Goal: Task Accomplishment & Management: Manage account settings

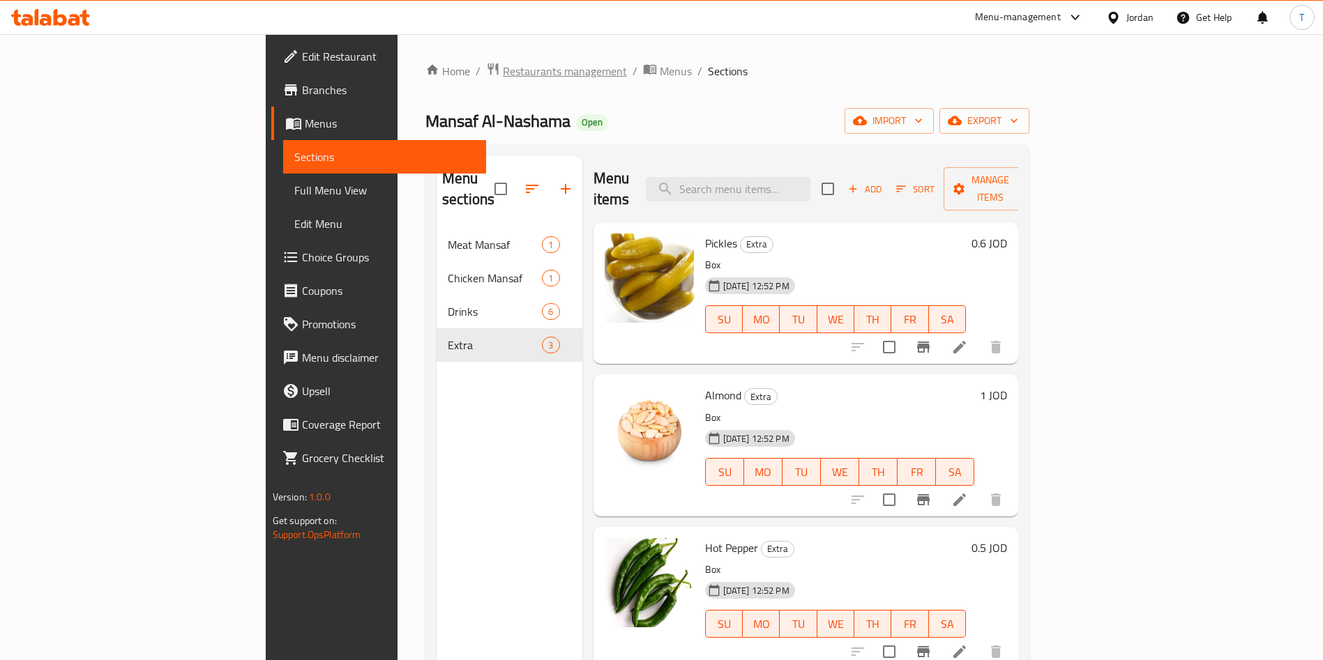
click at [503, 68] on span "Restaurants management" at bounding box center [565, 71] width 124 height 17
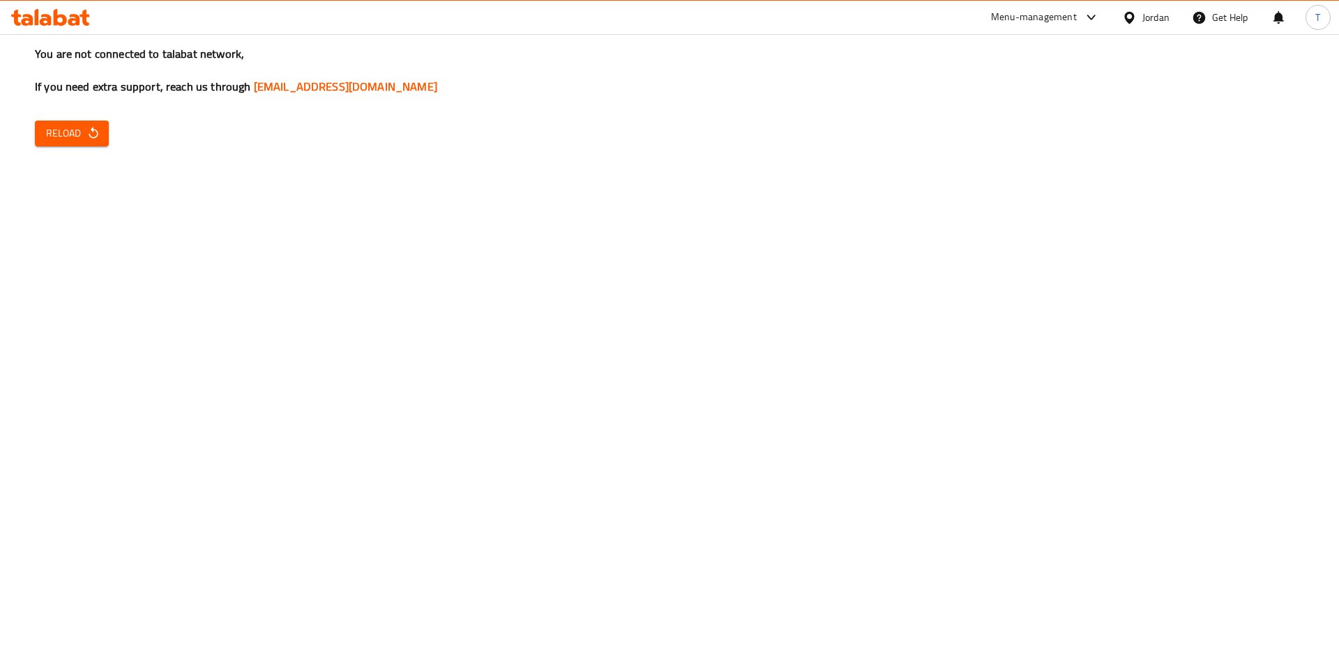
click at [381, 242] on div "You are not connected to talabat network, If you need extra support, reach us t…" at bounding box center [669, 330] width 1339 height 660
click at [83, 131] on span "Reload" at bounding box center [72, 133] width 52 height 17
drag, startPoint x: 93, startPoint y: 133, endPoint x: 108, endPoint y: 146, distance: 20.3
click at [96, 143] on button "Reload" at bounding box center [72, 134] width 74 height 26
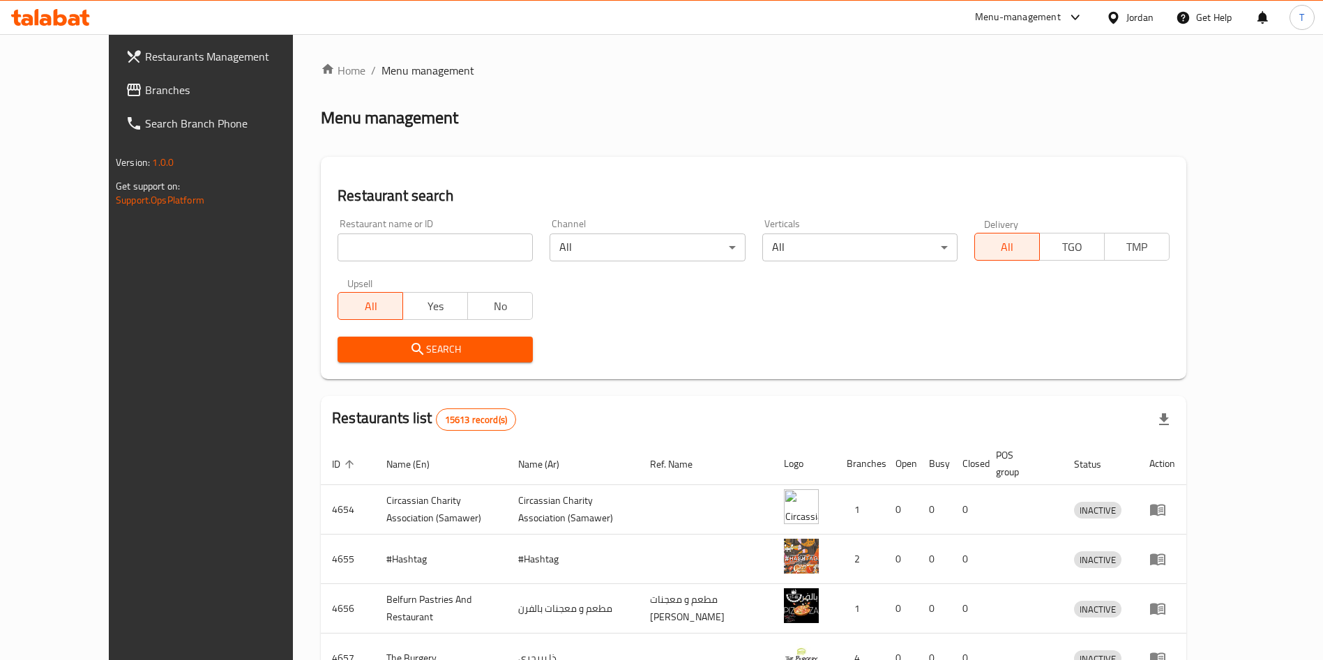
click at [1186, 66] on ol "Home / Menu management" at bounding box center [753, 70] width 865 height 17
click at [349, 247] on input "search" at bounding box center [434, 248] width 195 height 28
type input "Habiba al nabulsi"
click button "Search" at bounding box center [434, 350] width 195 height 26
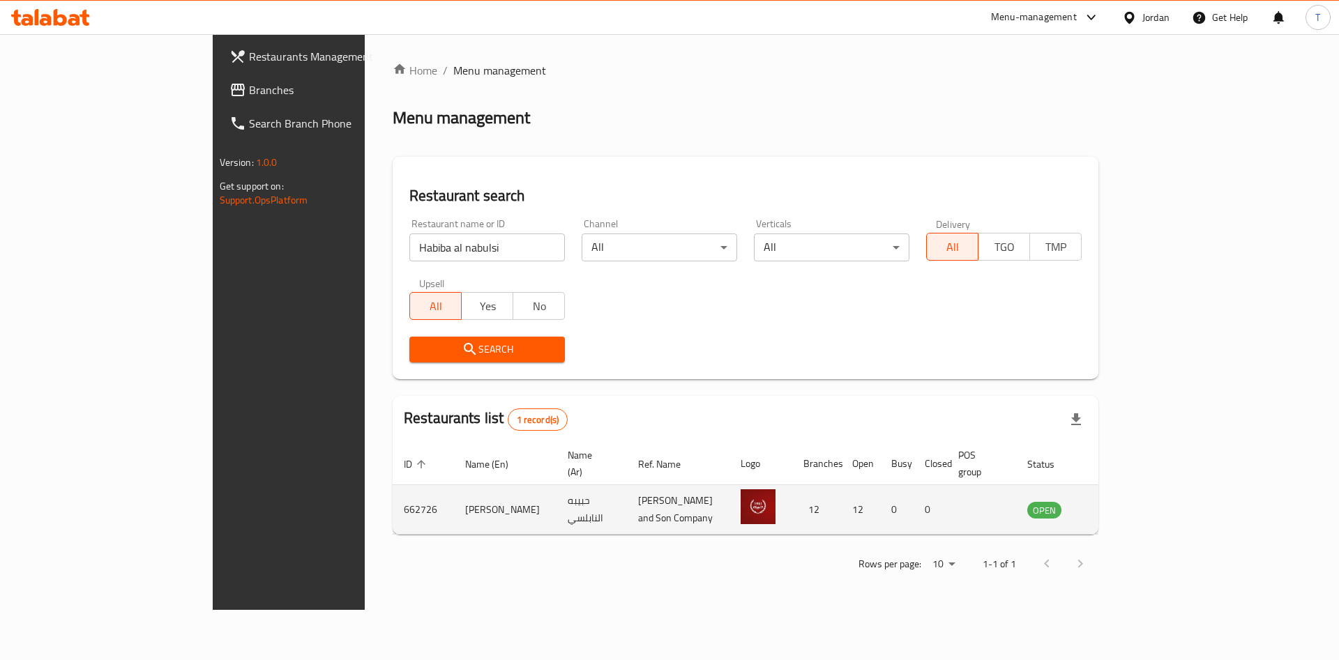
click at [393, 497] on td "662726" at bounding box center [423, 510] width 61 height 50
click at [1117, 501] on icon "enhanced table" at bounding box center [1108, 509] width 17 height 17
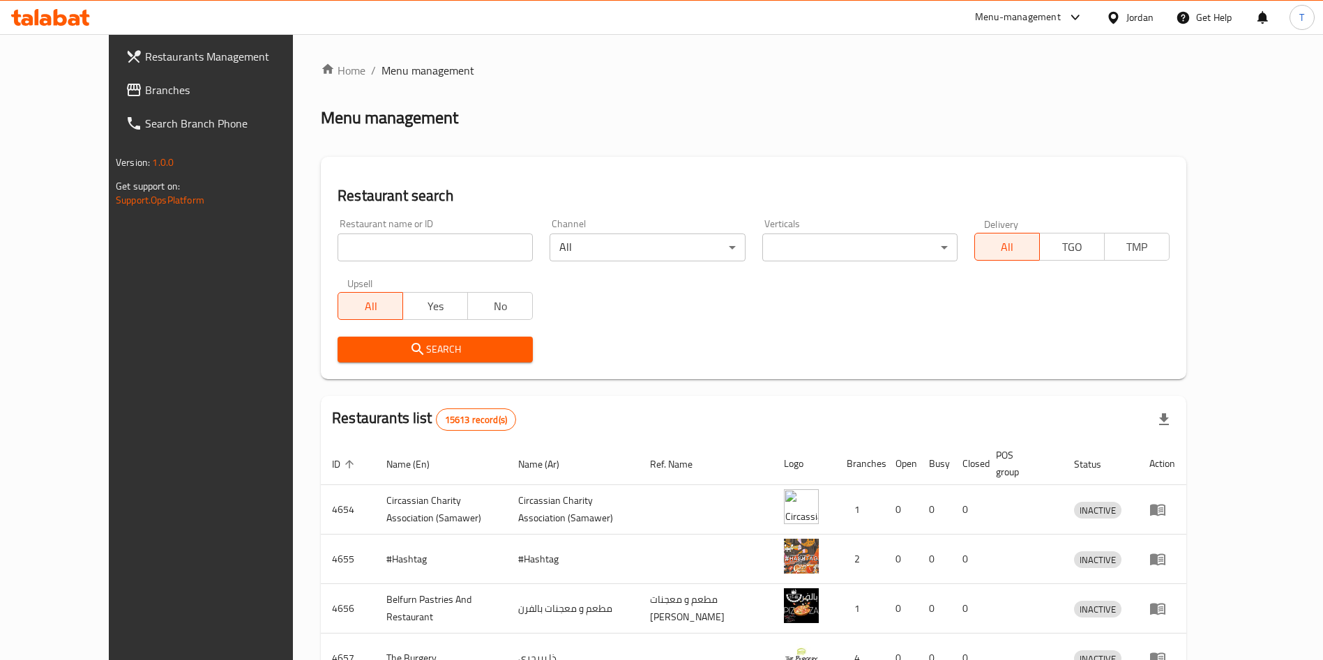
click at [380, 238] on input "search" at bounding box center [434, 248] width 195 height 28
type input "Habiba al nabulsi"
click at [413, 346] on span "Search" at bounding box center [435, 349] width 173 height 17
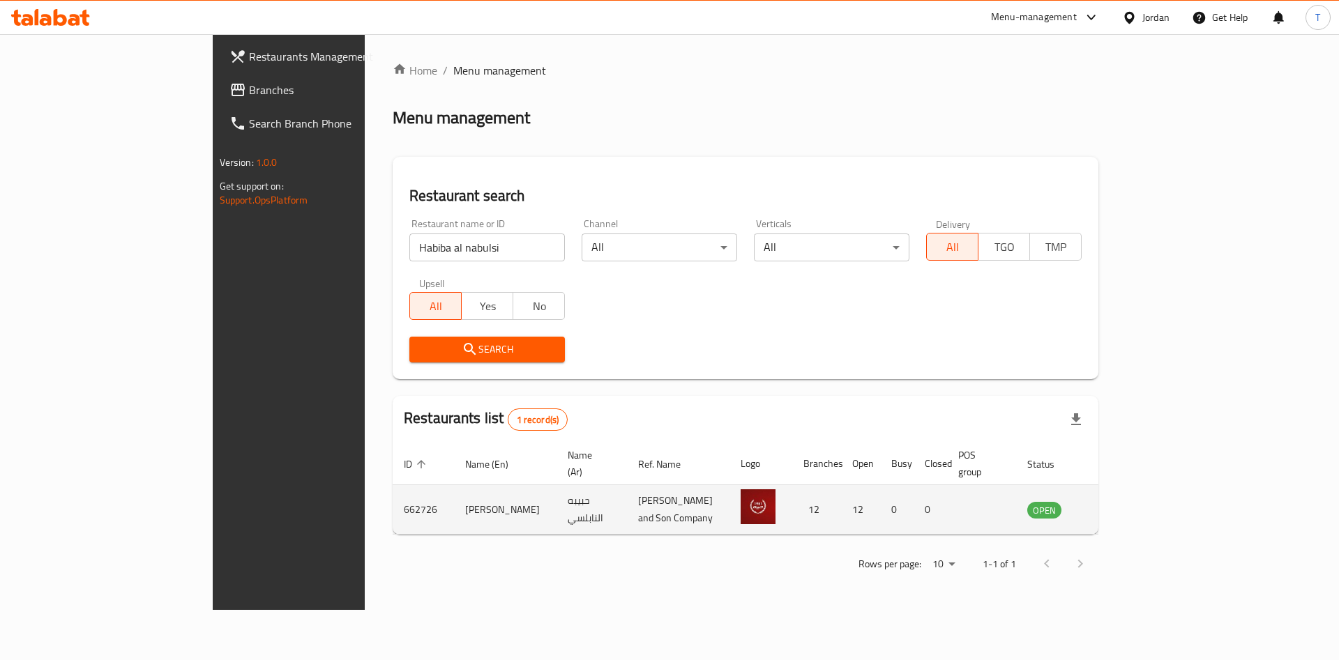
drag, startPoint x: 313, startPoint y: 498, endPoint x: 409, endPoint y: 499, distance: 95.5
click at [409, 499] on tr "662726 [PERSON_NAME] [PERSON_NAME] and Son Company 12 12 0 0 OPEN" at bounding box center [765, 510] width 745 height 50
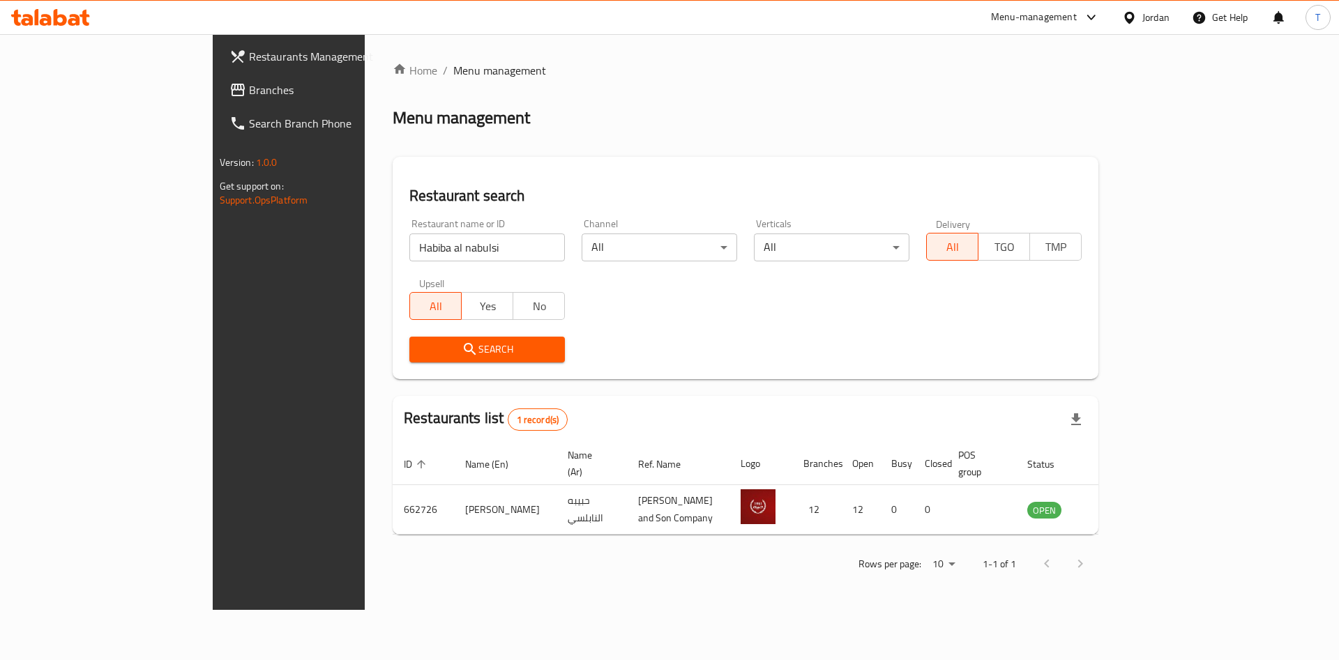
copy tr "662726 [PERSON_NAME]"
